Goal: Check status

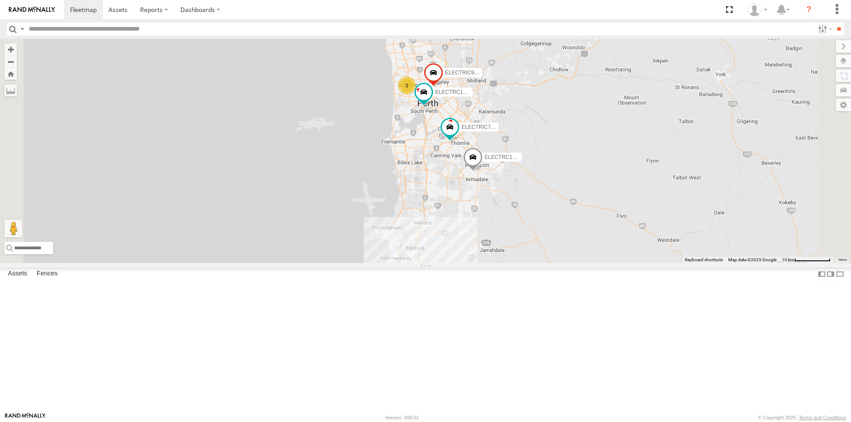
click at [0, 0] on div "ELECTRC14 - Spare" at bounding box center [0, 0] width 0 height 0
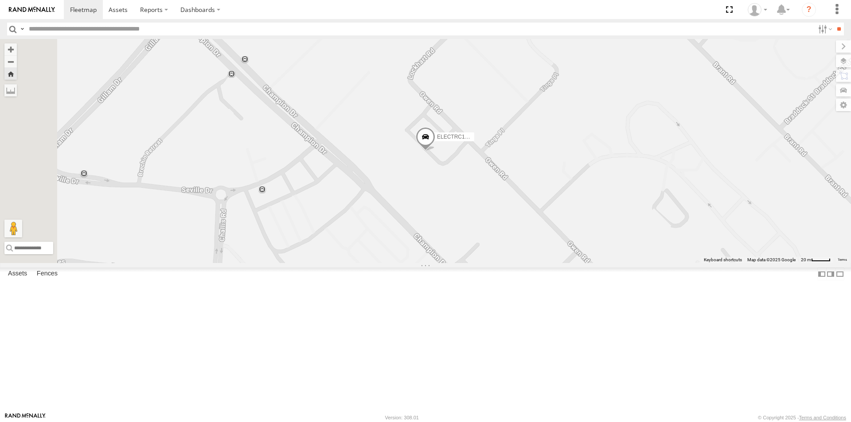
click at [0, 0] on div "ELECTAIR - Riaan" at bounding box center [0, 0] width 0 height 0
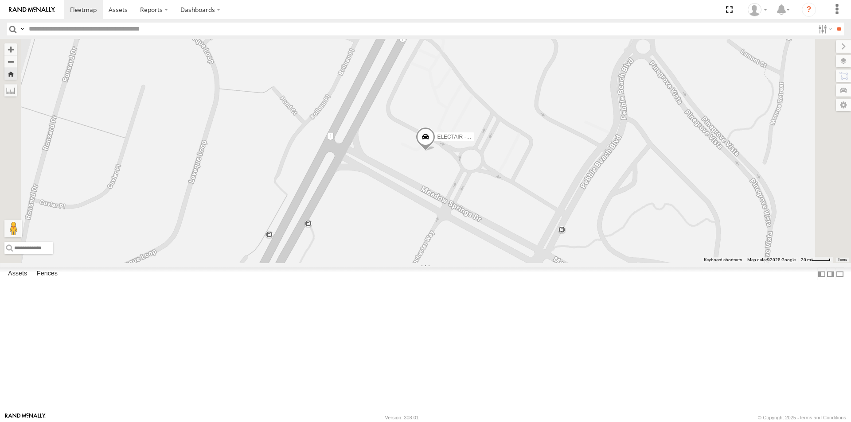
click at [435, 151] on span at bounding box center [425, 139] width 19 height 24
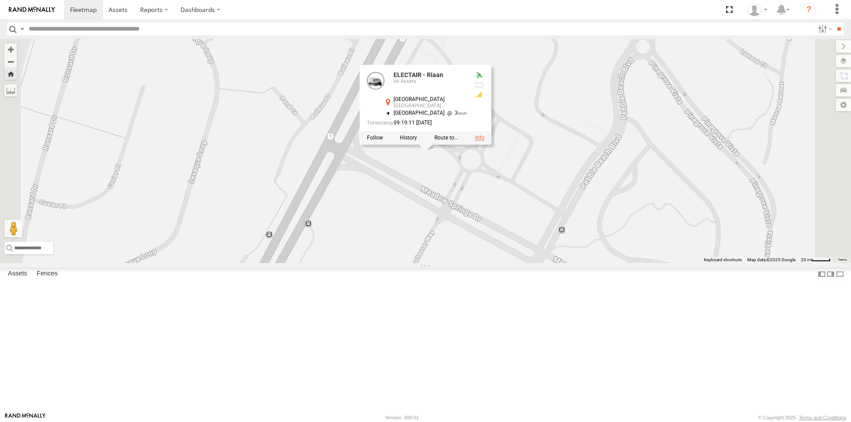
click at [484, 141] on link at bounding box center [479, 138] width 9 height 6
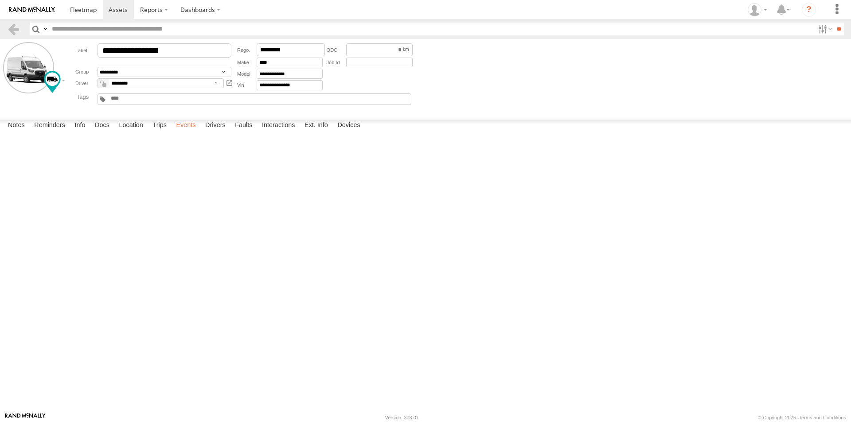
click at [191, 132] on label "Events" at bounding box center [185, 126] width 28 height 12
click at [160, 132] on label "Trips" at bounding box center [159, 126] width 23 height 12
